Goal: Transaction & Acquisition: Purchase product/service

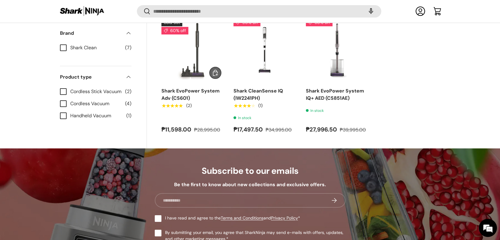
scroll to position [593, 0]
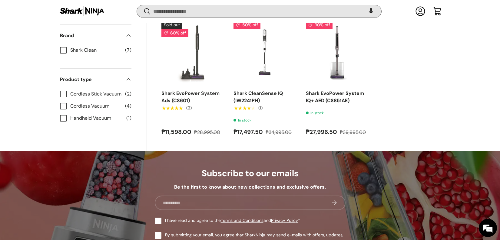
click at [191, 12] on input "Search" at bounding box center [259, 11] width 244 height 12
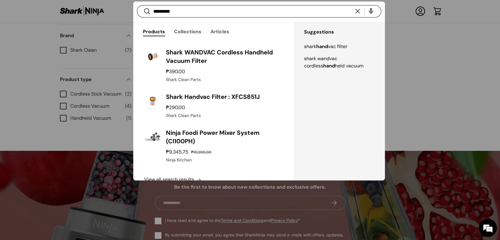
scroll to position [0, 0]
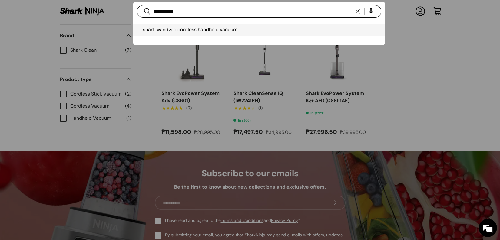
type input "**********"
drag, startPoint x: 161, startPoint y: 28, endPoint x: 306, endPoint y: 74, distance: 151.8
click at [161, 28] on span "shark wandvac cordless handheld vacuum" at bounding box center [190, 29] width 94 height 6
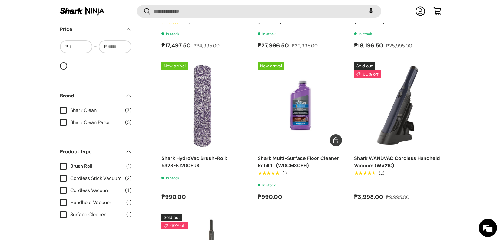
scroll to position [392, 0]
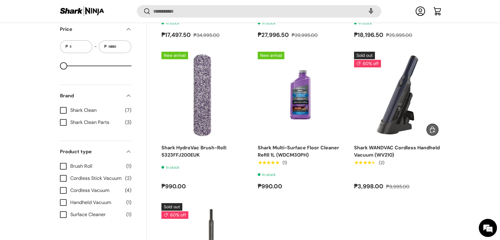
click at [0, 0] on img "Shark WANDVAC Cordless Handheld Vacuum (WV210)" at bounding box center [0, 0] width 0 height 0
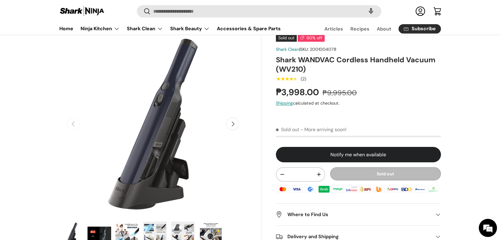
scroll to position [33, 0]
